Goal: Share content

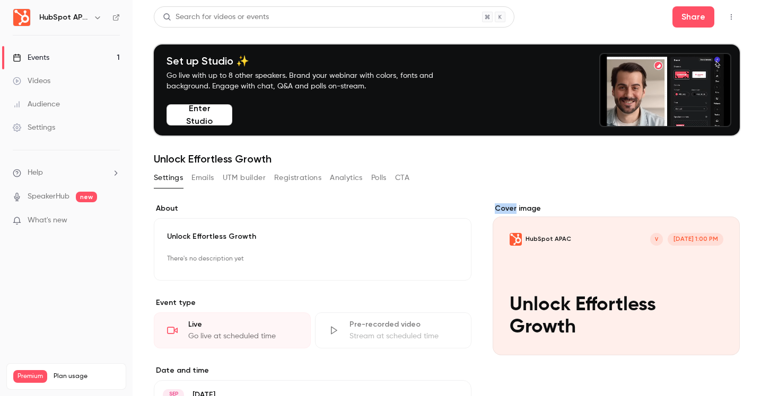
click at [383, 180] on button "Polls" at bounding box center [378, 178] width 15 height 17
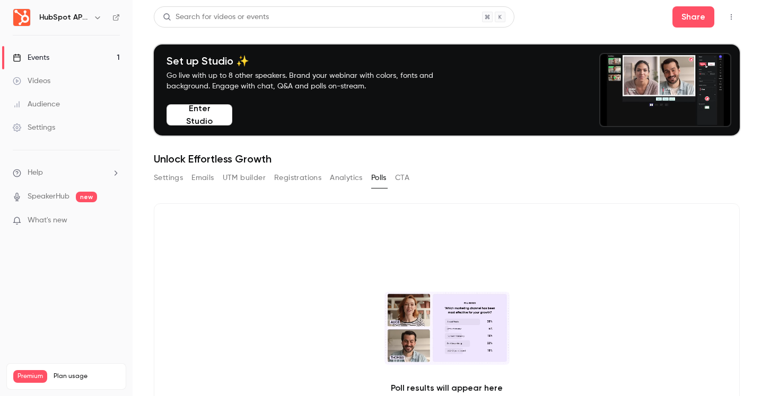
click at [85, 130] on link "Settings" at bounding box center [66, 127] width 133 height 23
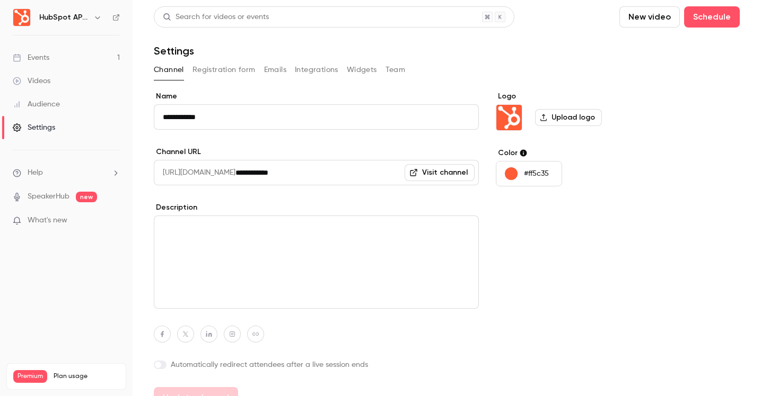
click at [95, 221] on p "What's new" at bounding box center [58, 220] width 90 height 11
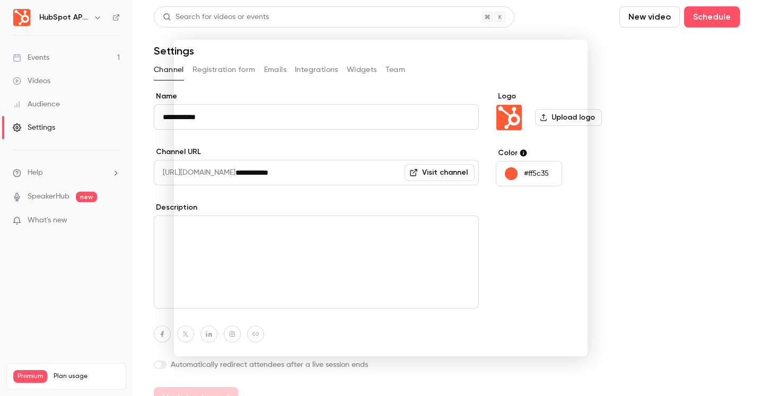
click at [657, 206] on div at bounding box center [380, 198] width 761 height 396
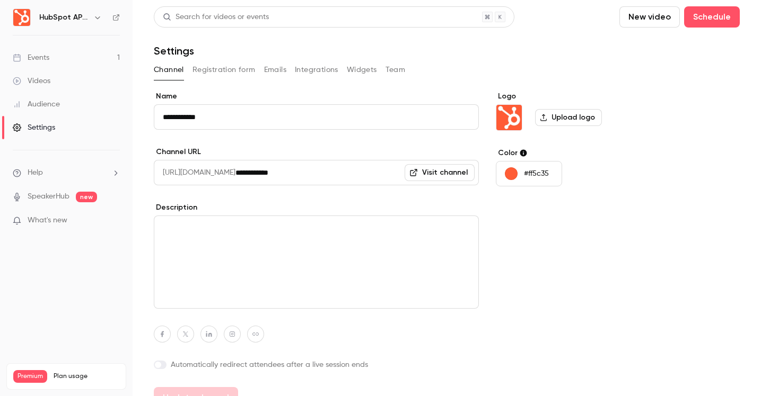
click at [55, 64] on link "Events 1" at bounding box center [66, 57] width 133 height 23
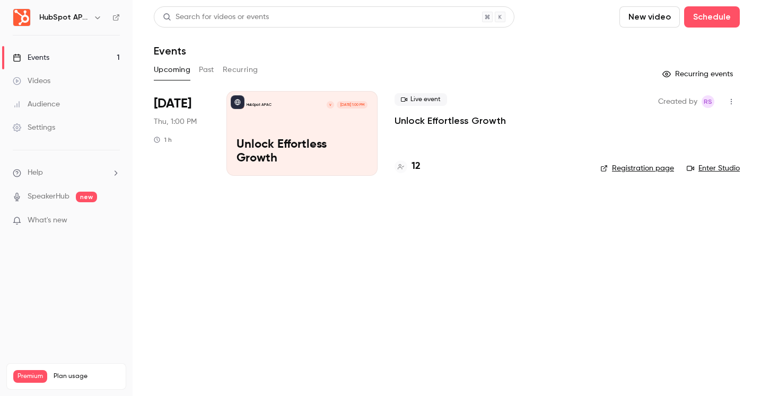
click at [274, 128] on div "HubSpot APAC V [DATE] 1:00 PM Unlock Effortless Growth" at bounding box center [301, 133] width 151 height 85
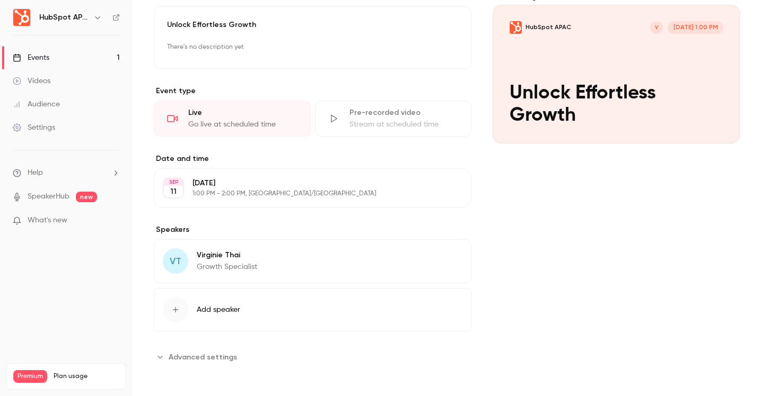
scroll to position [213, 0]
click at [214, 359] on span "Advanced settings" at bounding box center [203, 356] width 68 height 11
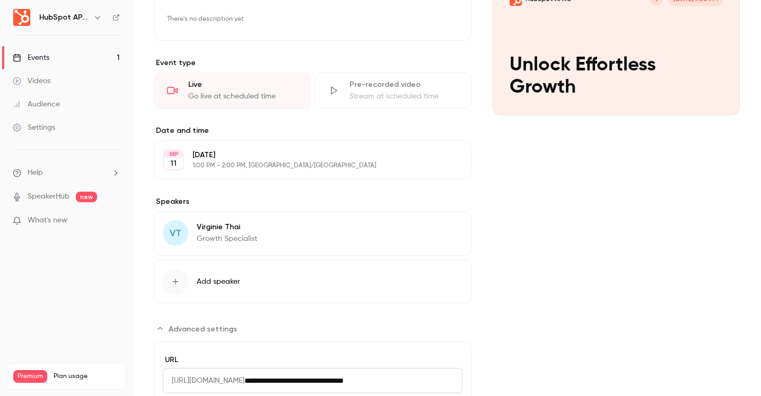
scroll to position [239, 0]
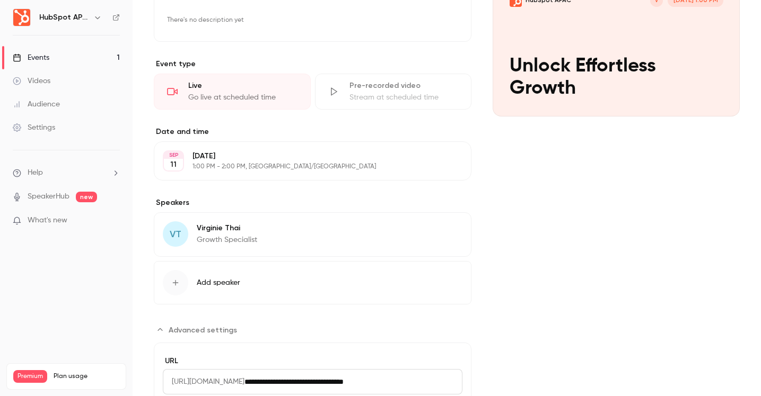
click at [259, 241] on div "VT Virginie Thai Growth Specialist Edit" at bounding box center [312, 235] width 317 height 45
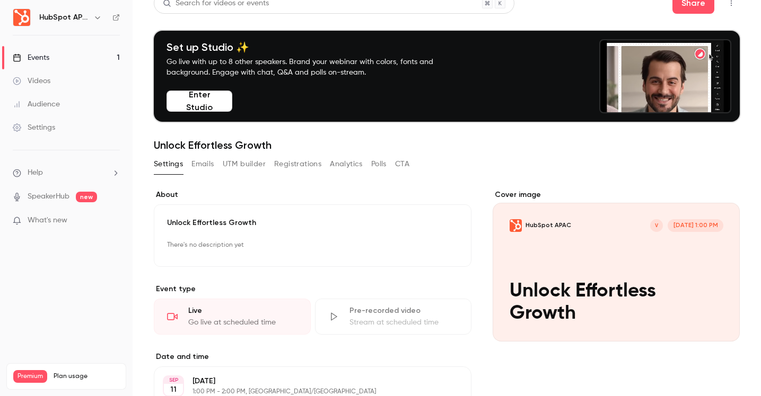
scroll to position [0, 0]
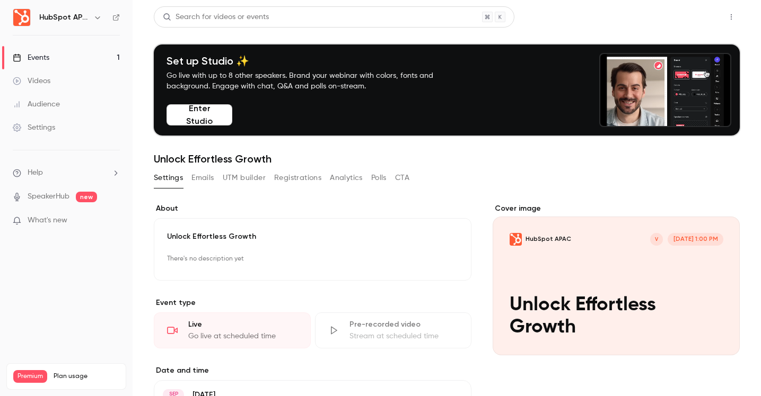
click at [701, 9] on button "Share" at bounding box center [693, 16] width 42 height 21
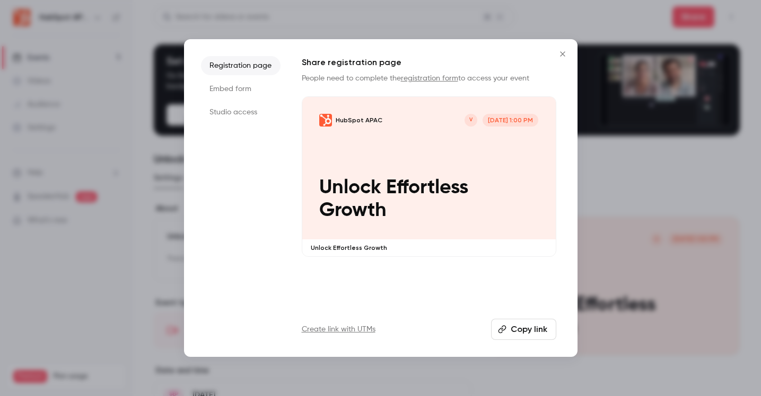
click at [266, 119] on li "Studio access" at bounding box center [241, 112] width 80 height 19
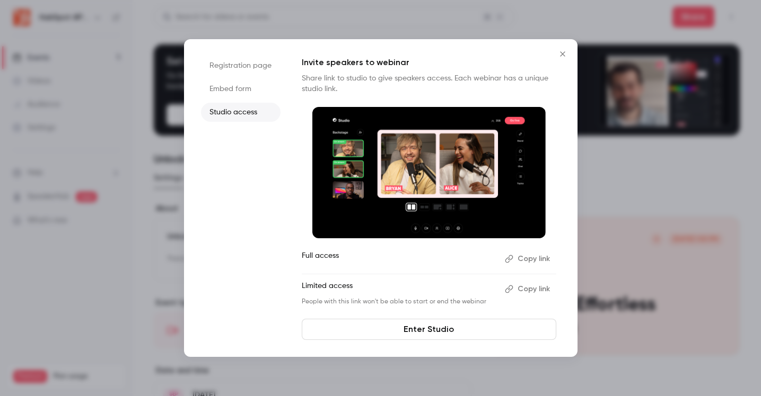
click at [518, 289] on button "Copy link" at bounding box center [528, 289] width 56 height 17
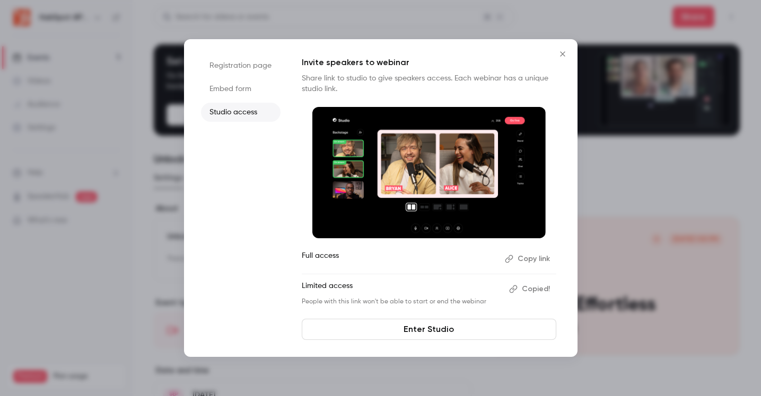
click at [564, 55] on icon "Close" at bounding box center [562, 54] width 13 height 8
